Goal: Task Accomplishment & Management: Complete application form

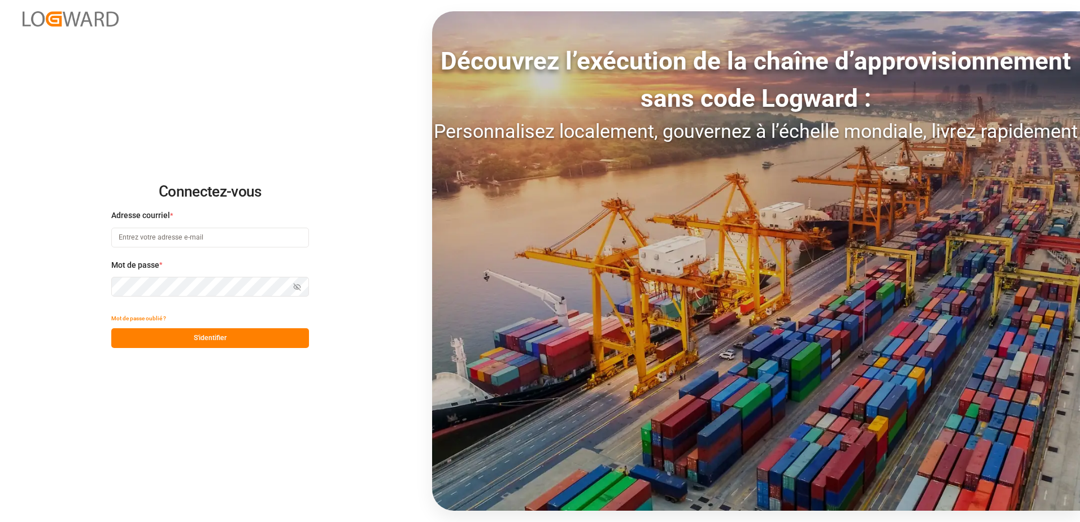
type input "[EMAIL_ADDRESS][DOMAIN_NAME]"
click at [252, 334] on button "S'identifier" at bounding box center [210, 338] width 198 height 20
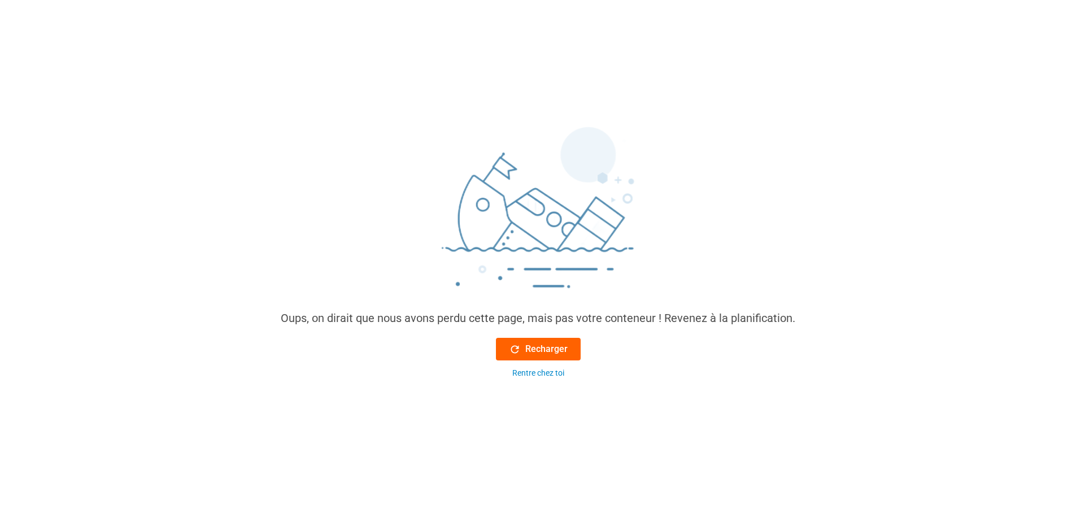
click at [521, 345] on icon at bounding box center [515, 349] width 12 height 12
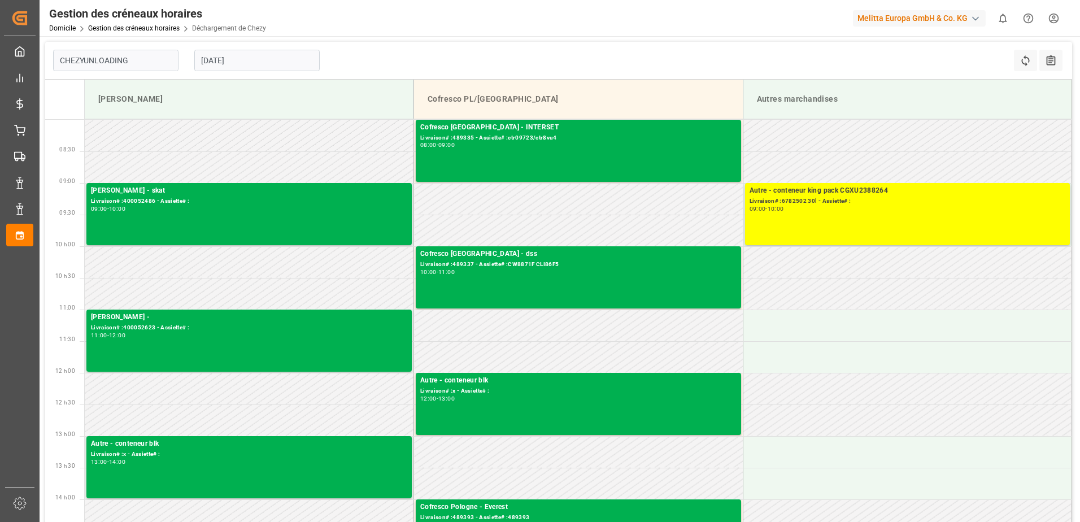
type input "Chezy Unloading"
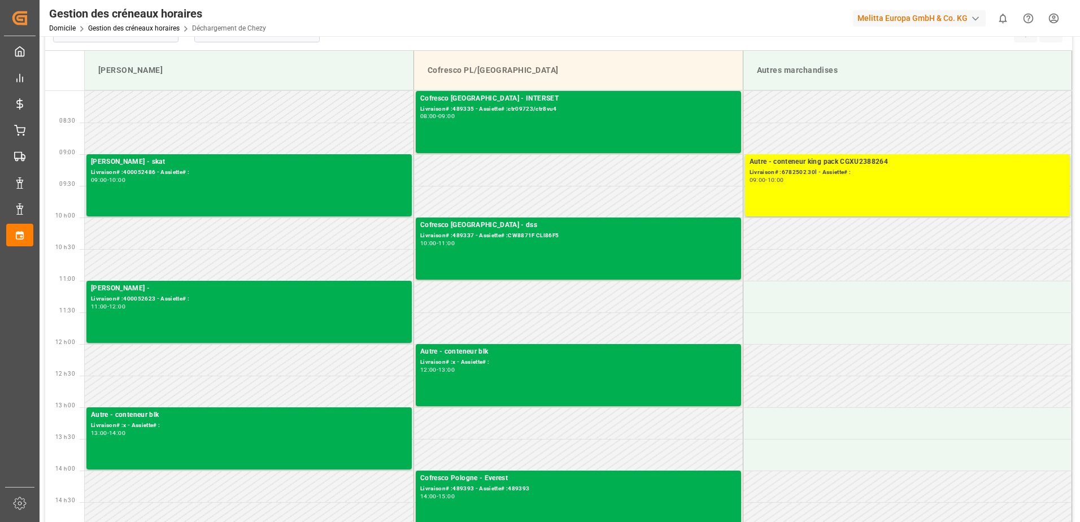
scroll to position [56, 0]
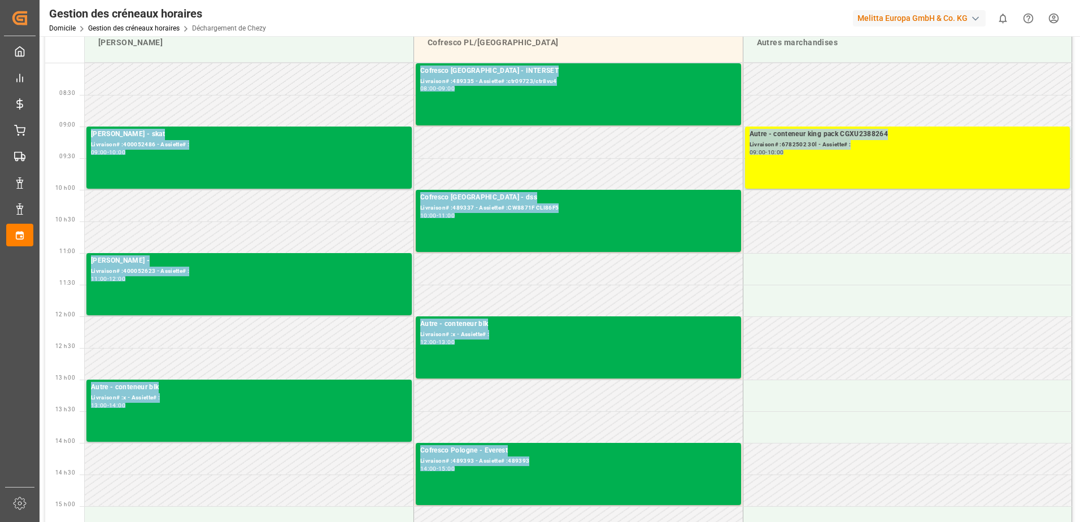
click at [1079, 97] on html "Created by potrace 1.15, written by Peter Selinger 2001-2017 Created by potrace…" at bounding box center [540, 261] width 1080 height 522
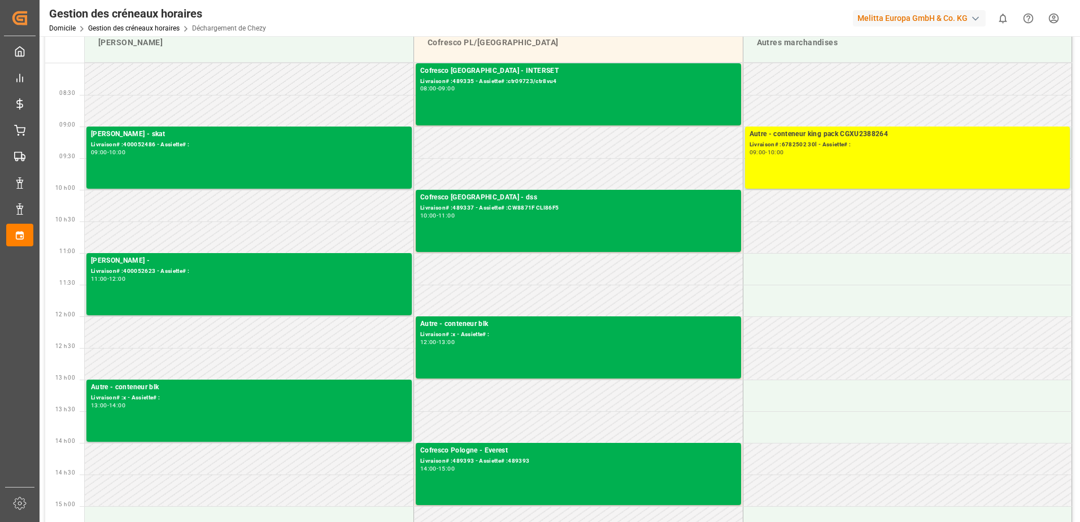
click at [316, 17] on div "Gestion des créneaux horaires Domicile Gestion des créneaux horaires Déchargeme…" at bounding box center [556, 18] width 1048 height 36
click at [292, 15] on div "Gestion des créneaux horaires Domicile Gestion des créneaux horaires Déchargeme…" at bounding box center [556, 18] width 1048 height 36
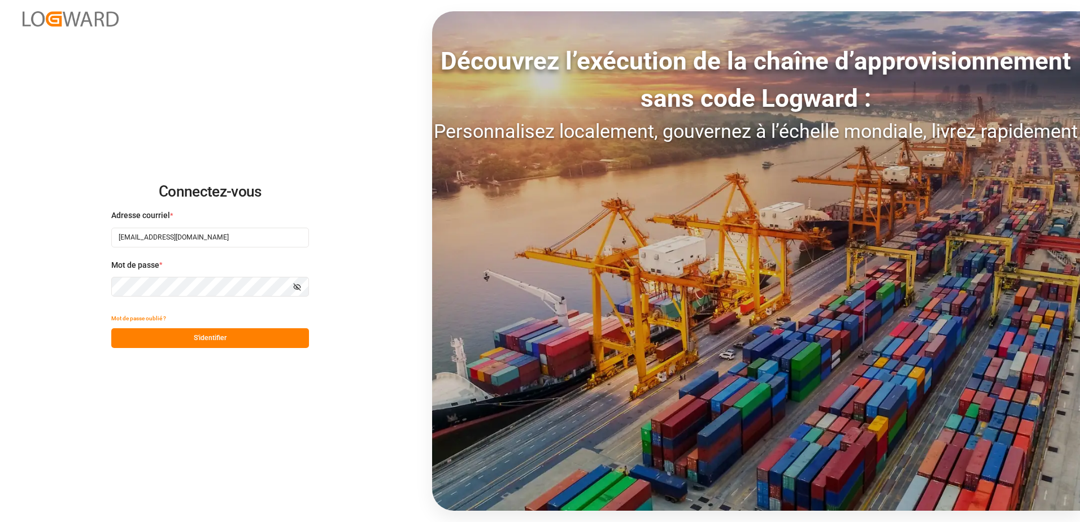
click at [227, 336] on button "S'identifier" at bounding box center [210, 338] width 198 height 20
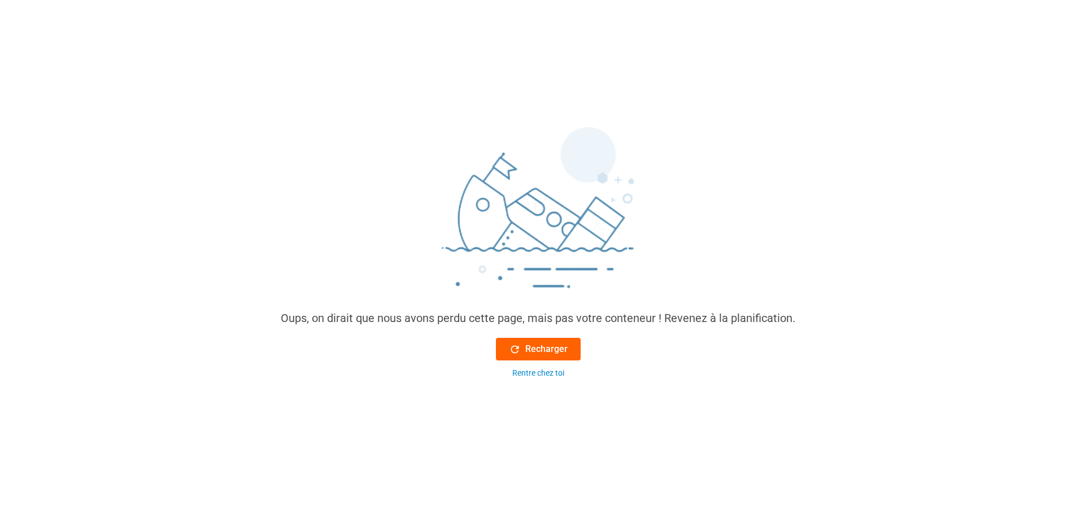
click at [523, 343] on div "Recharger" at bounding box center [538, 349] width 59 height 14
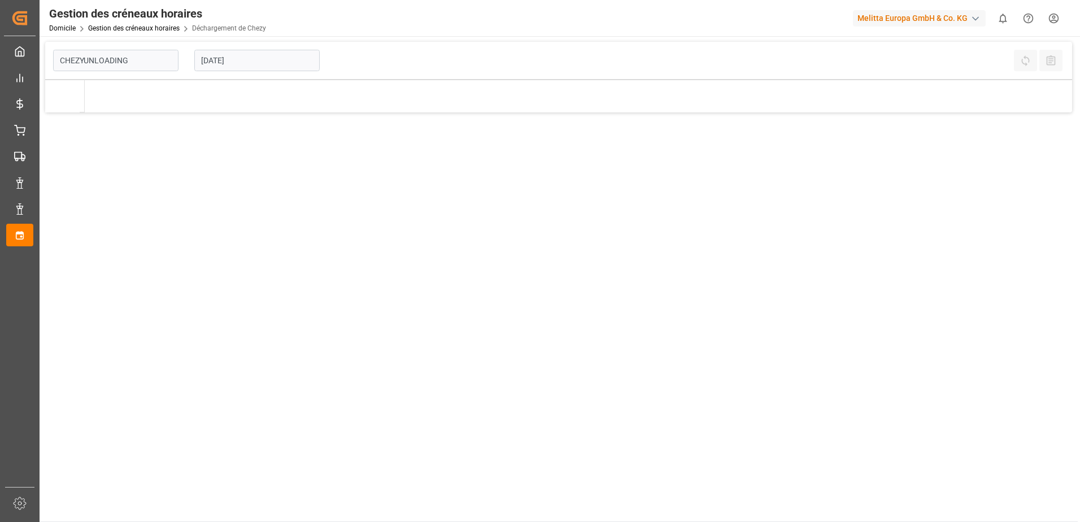
type input "Chezy Unloading"
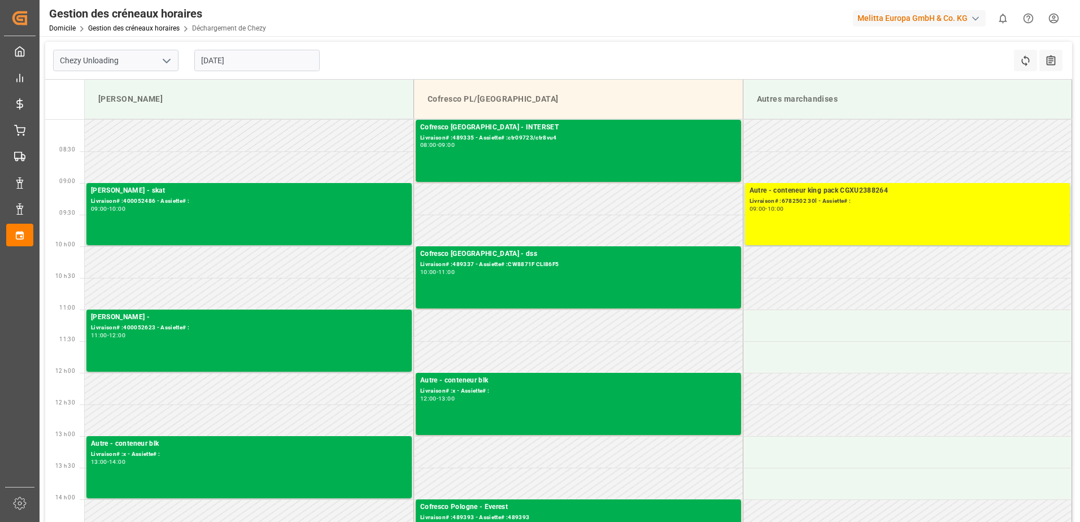
click at [209, 65] on input "09-09-2025" at bounding box center [256, 60] width 125 height 21
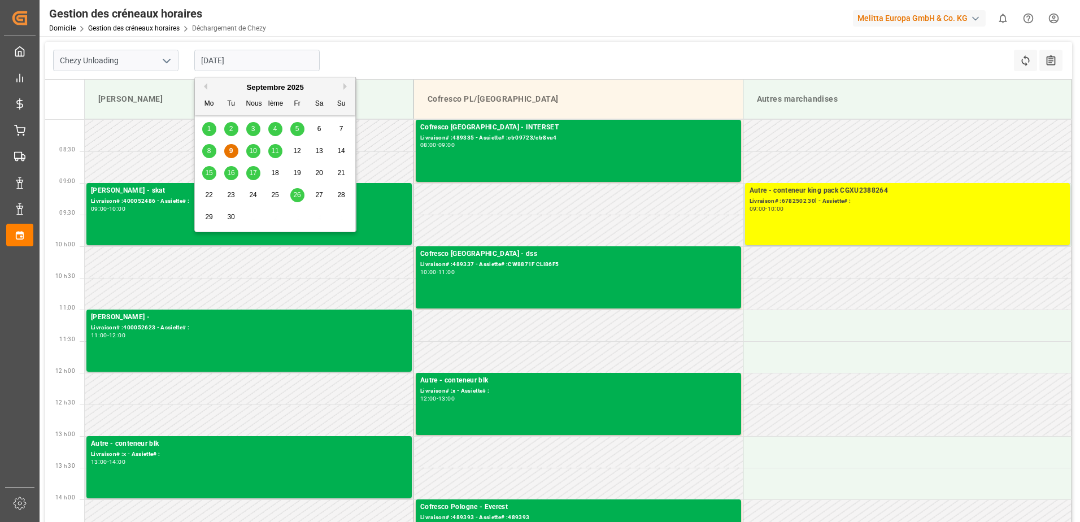
click at [258, 151] on div "10" at bounding box center [253, 152] width 14 height 14
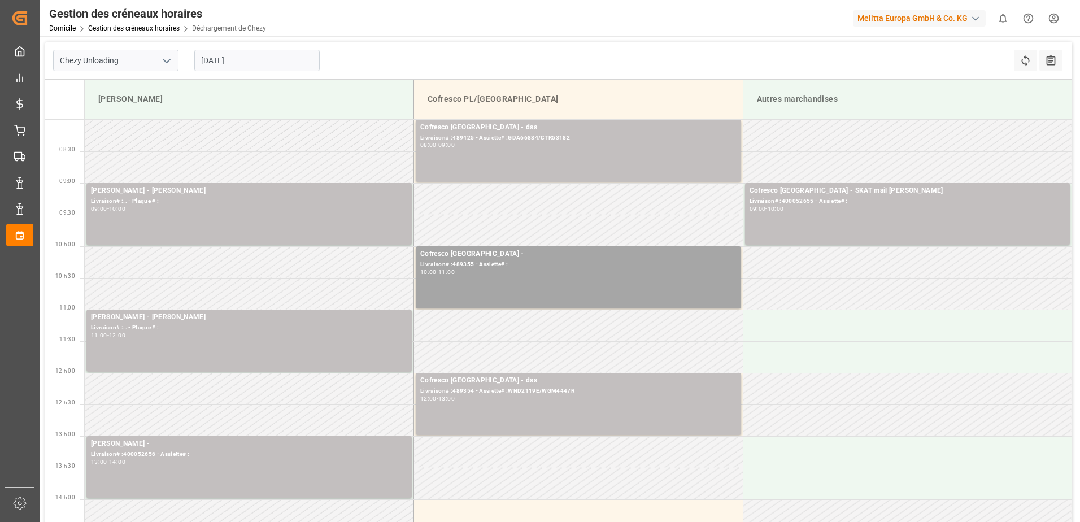
click at [208, 63] on input "10-09-2025" at bounding box center [256, 60] width 125 height 21
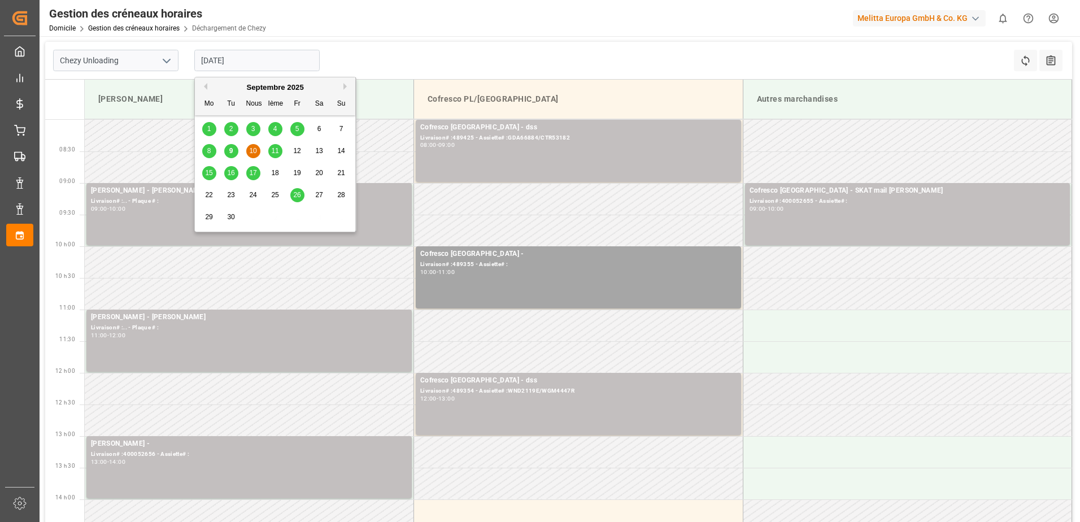
click at [231, 150] on span "9" at bounding box center [231, 151] width 4 height 8
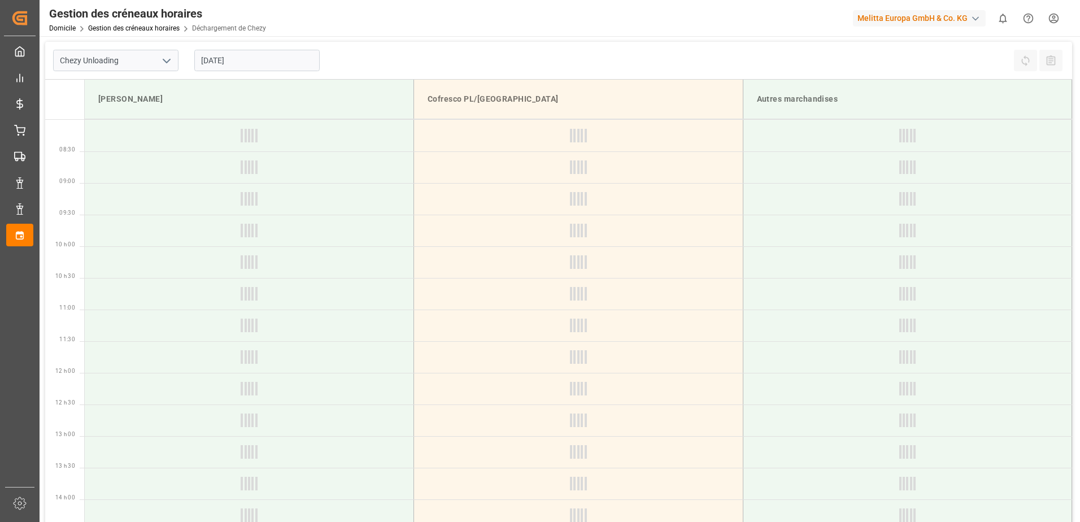
type input "09-09-2025"
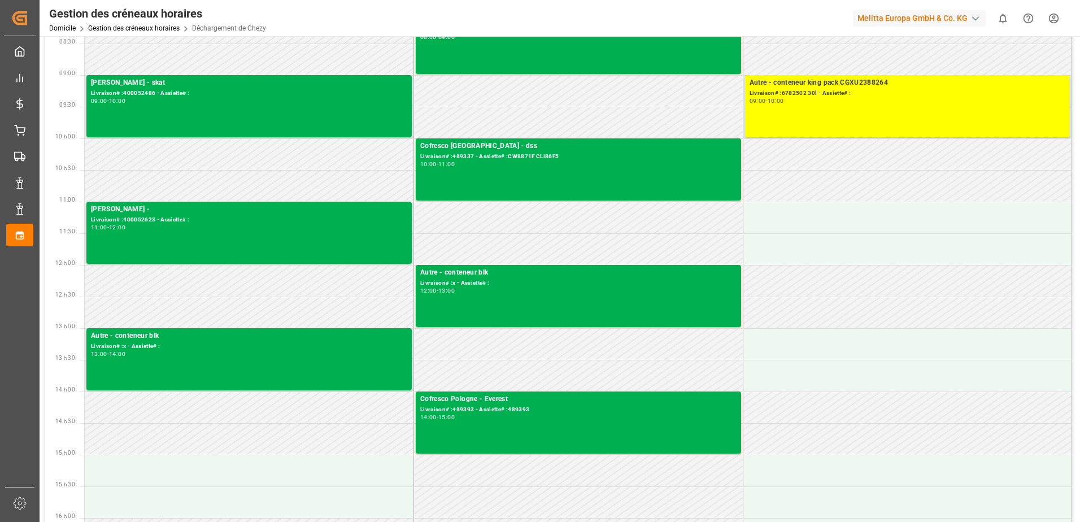
scroll to position [113, 0]
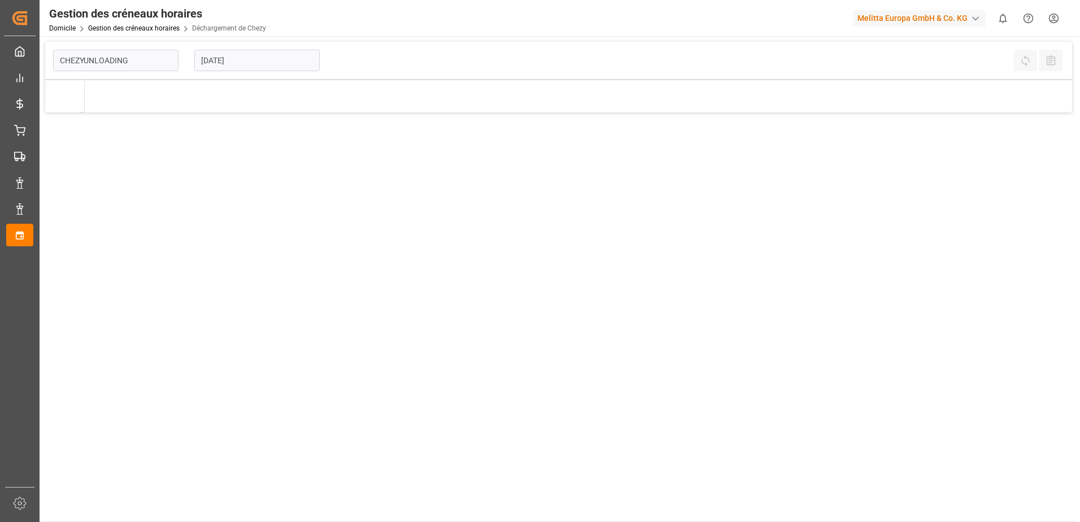
type input "Chezy Unloading"
